Goal: Entertainment & Leisure: Consume media (video, audio)

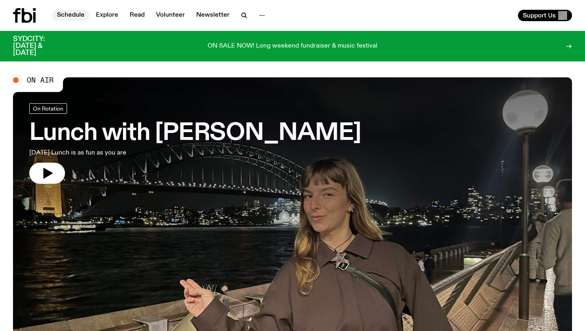
click at [67, 9] on div "Schedule Explore Read Volunteer Newsletter" at bounding box center [151, 15] width 276 height 15
click at [69, 14] on link "Schedule" at bounding box center [70, 15] width 37 height 11
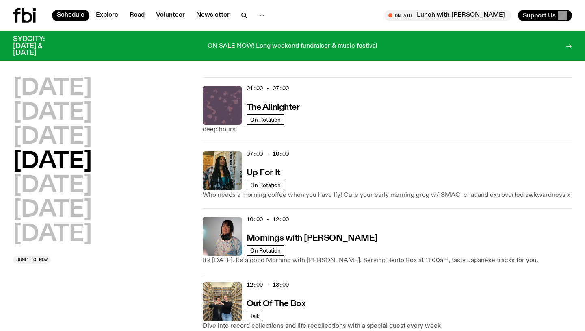
click at [226, 103] on img at bounding box center [222, 105] width 39 height 39
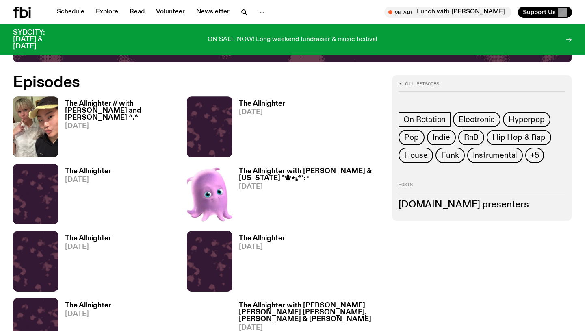
scroll to position [368, 0]
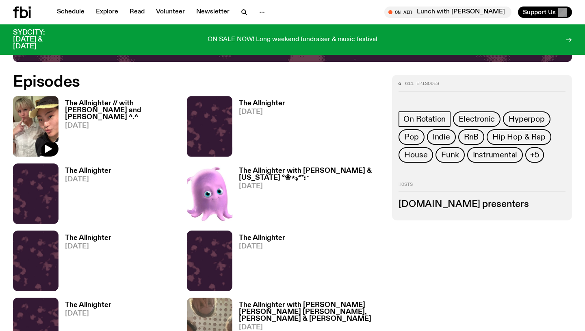
click at [34, 115] on img at bounding box center [36, 126] width 46 height 61
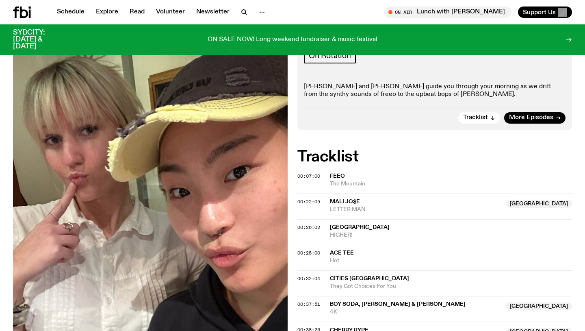
scroll to position [206, 0]
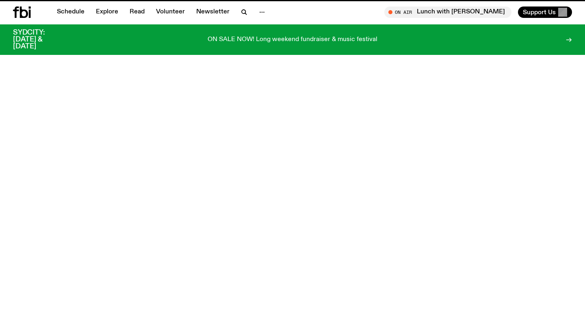
scroll to position [368, 0]
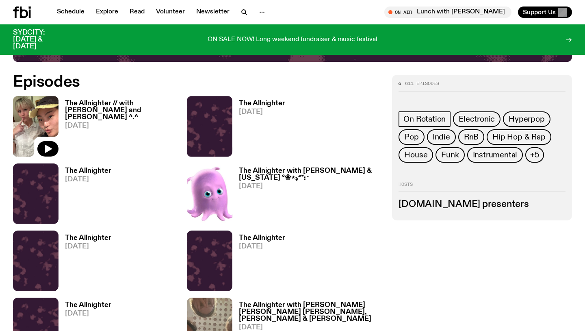
click at [31, 117] on img at bounding box center [36, 126] width 46 height 61
